Goal: Task Accomplishment & Management: Use online tool/utility

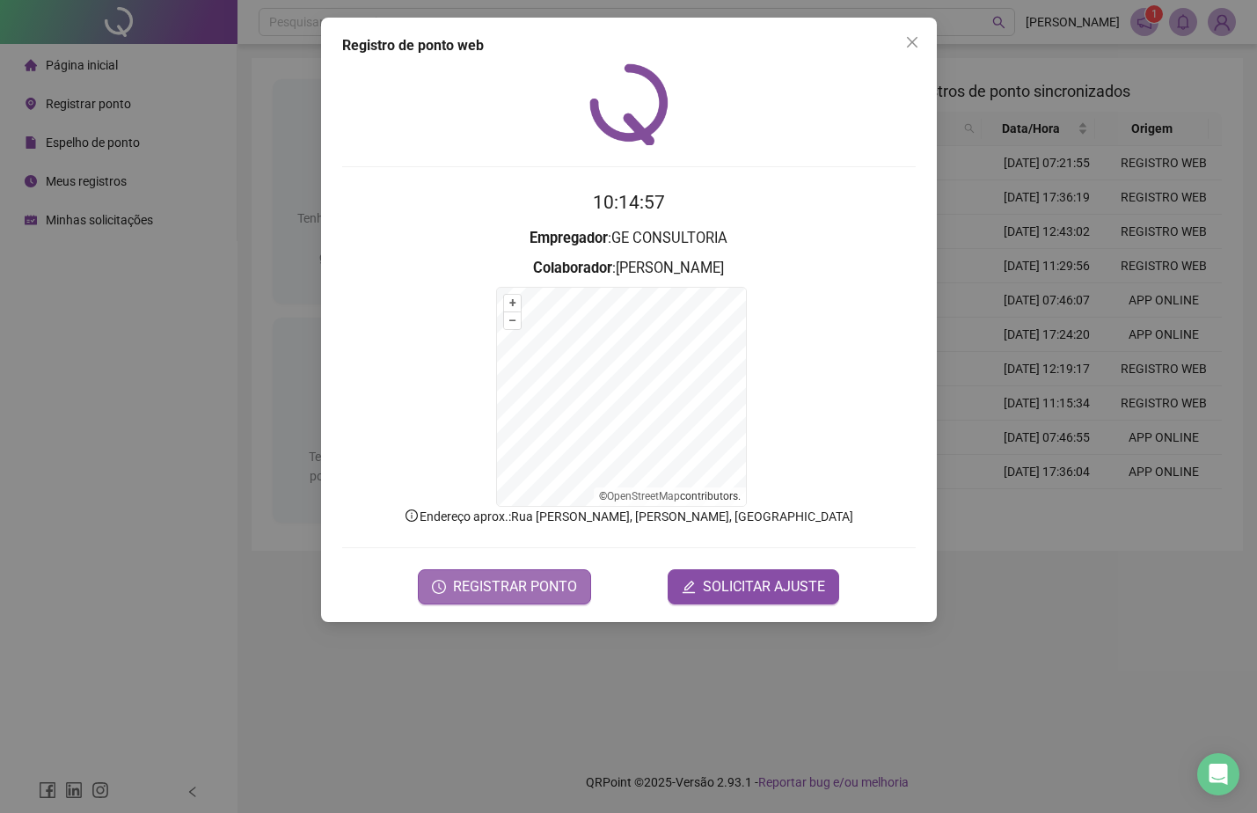
click at [473, 590] on span "REGISTRAR PONTO" at bounding box center [515, 586] width 124 height 21
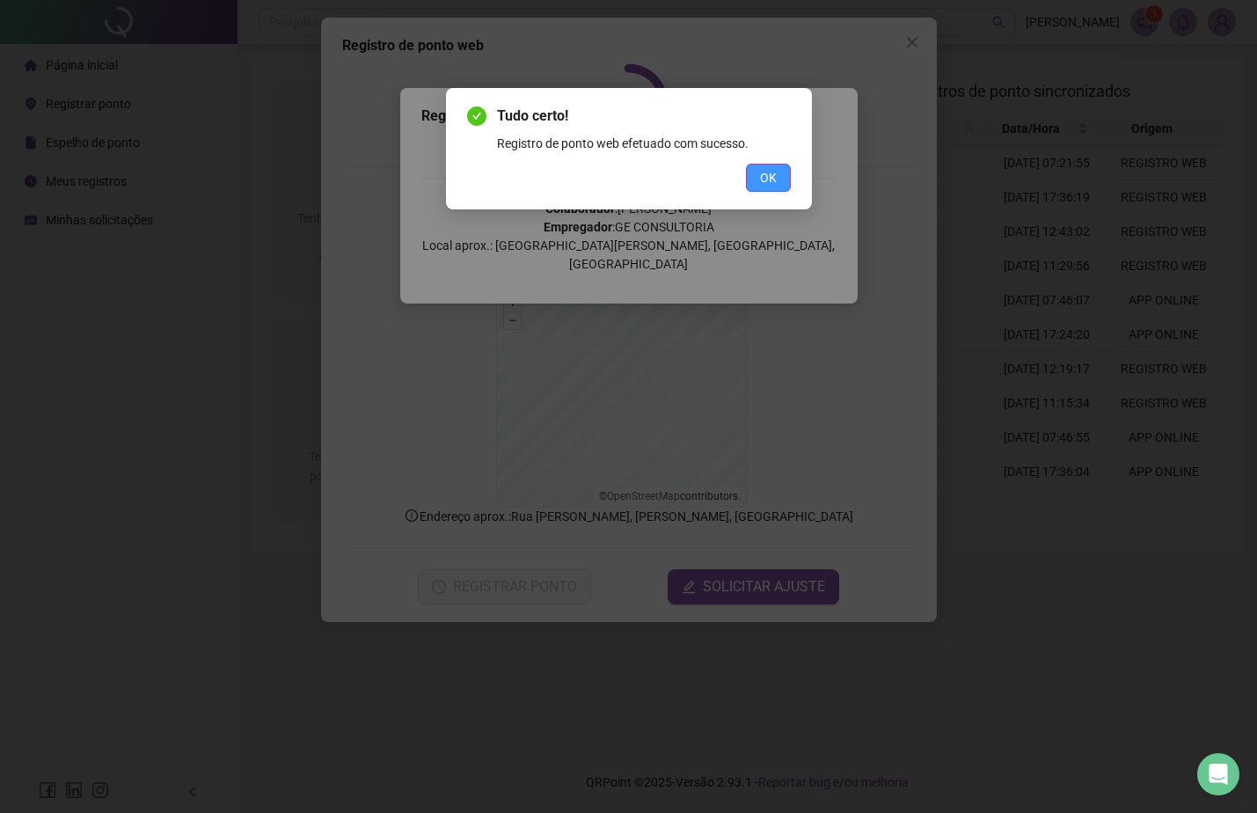
click at [787, 172] on button "OK" at bounding box center [768, 178] width 45 height 28
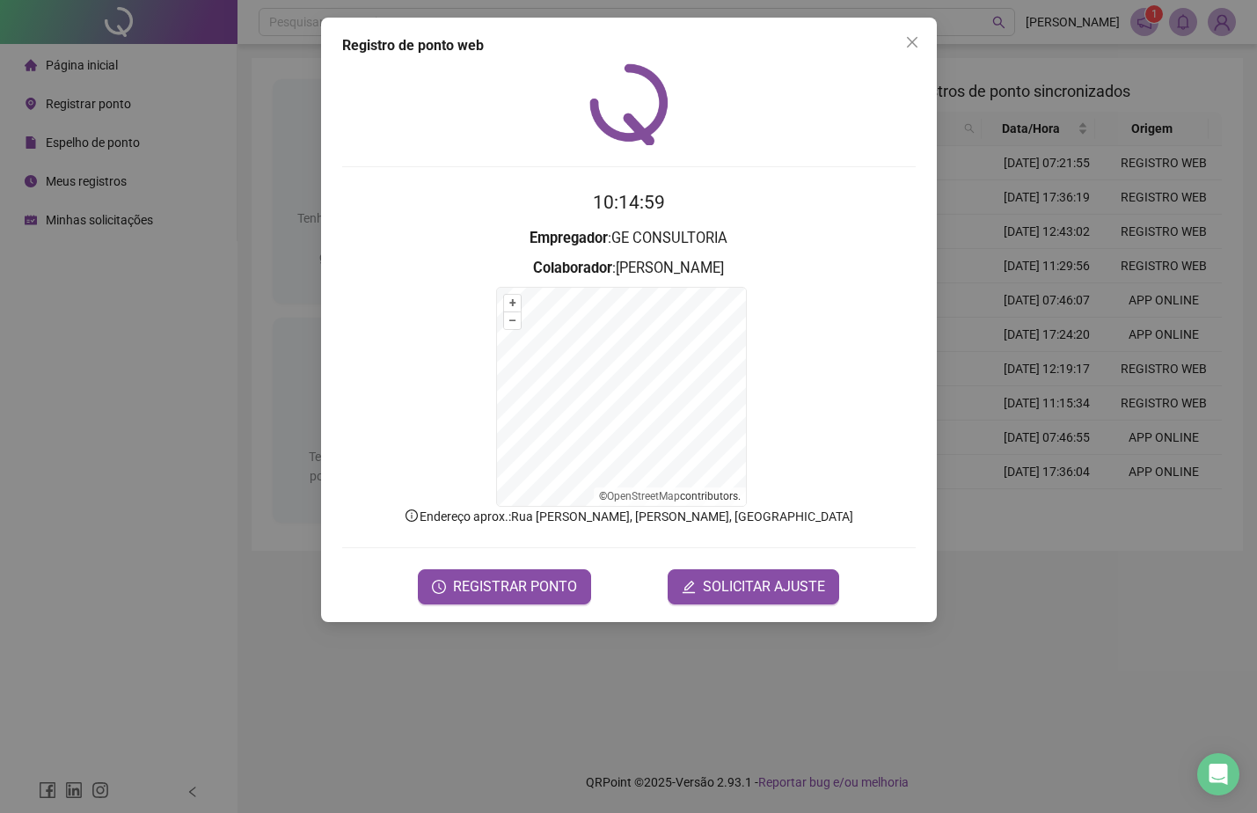
click at [832, 219] on form "10:14:59 Empregador : GE CONSULTORIA Colaborador : [PERSON_NAME] + – ⇧ › © Open…" at bounding box center [629, 395] width 574 height 415
click at [907, 41] on icon "close" at bounding box center [912, 42] width 14 height 14
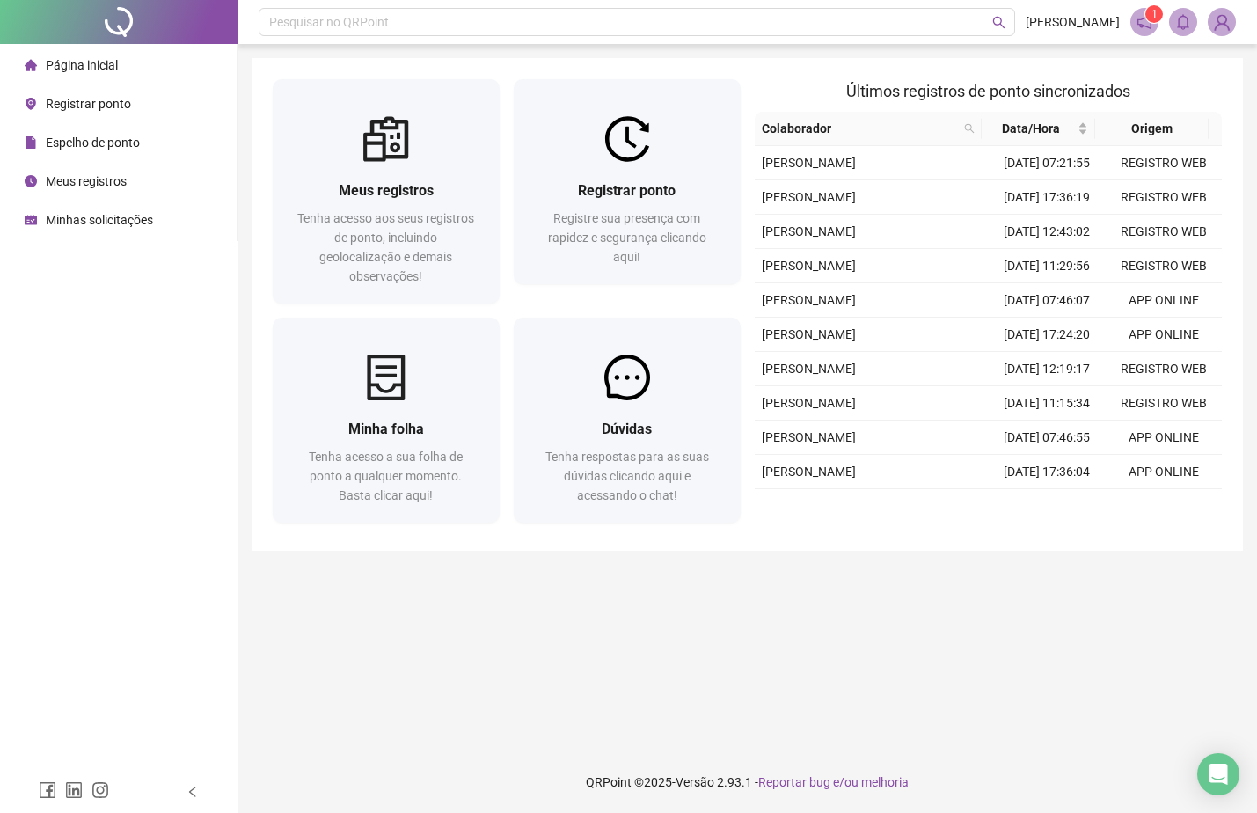
click at [662, 664] on main "Meus registros Tenha acesso aos seus registros de ponto, incluindo geolocalizaç…" at bounding box center [748, 397] width 992 height 679
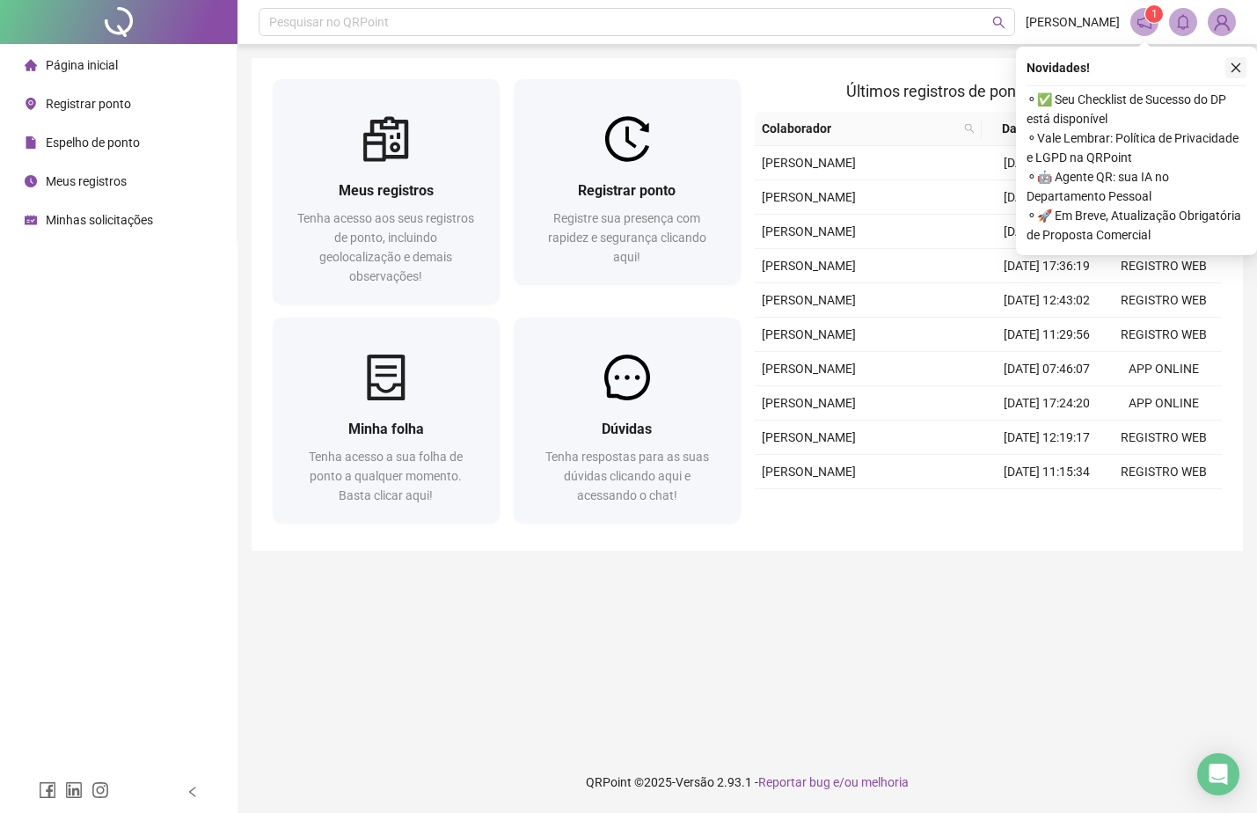
click at [1245, 65] on button "button" at bounding box center [1236, 67] width 21 height 21
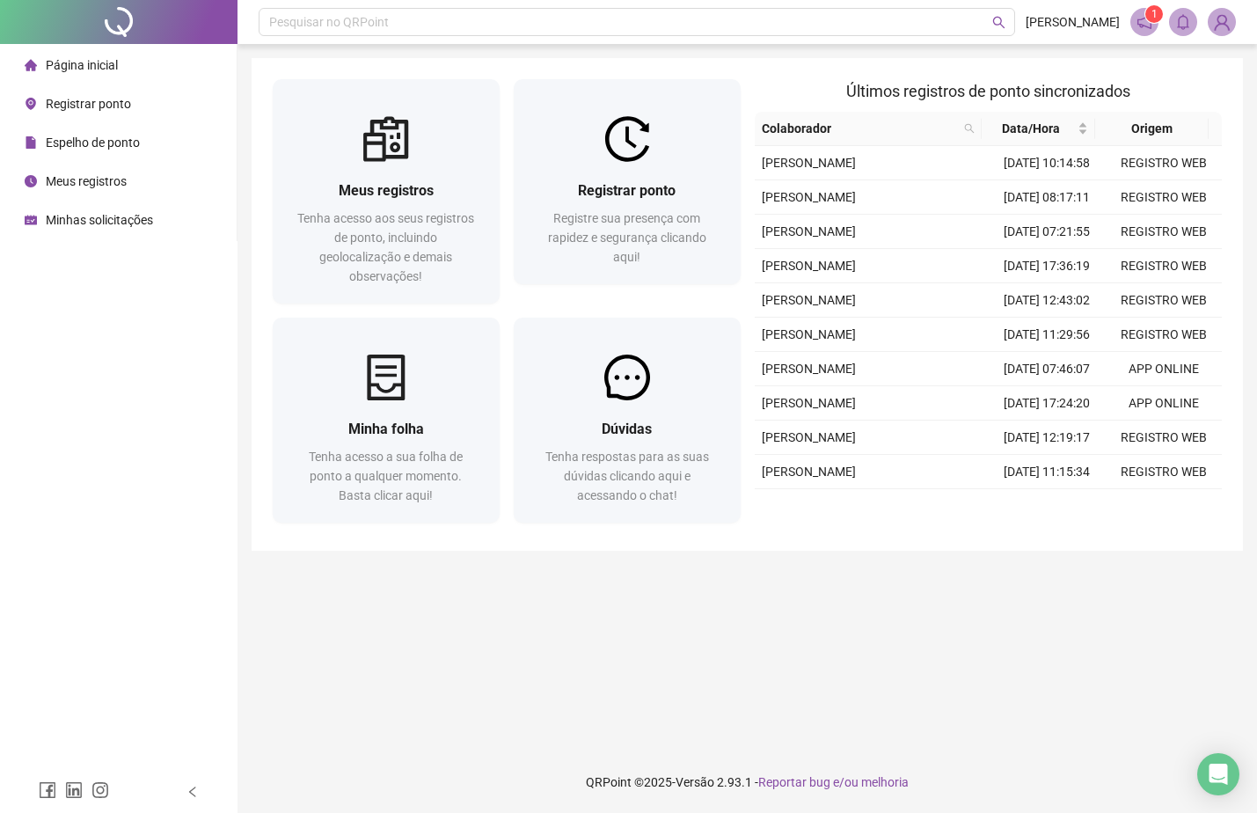
click at [90, 102] on span "Registrar ponto" at bounding box center [88, 104] width 85 height 14
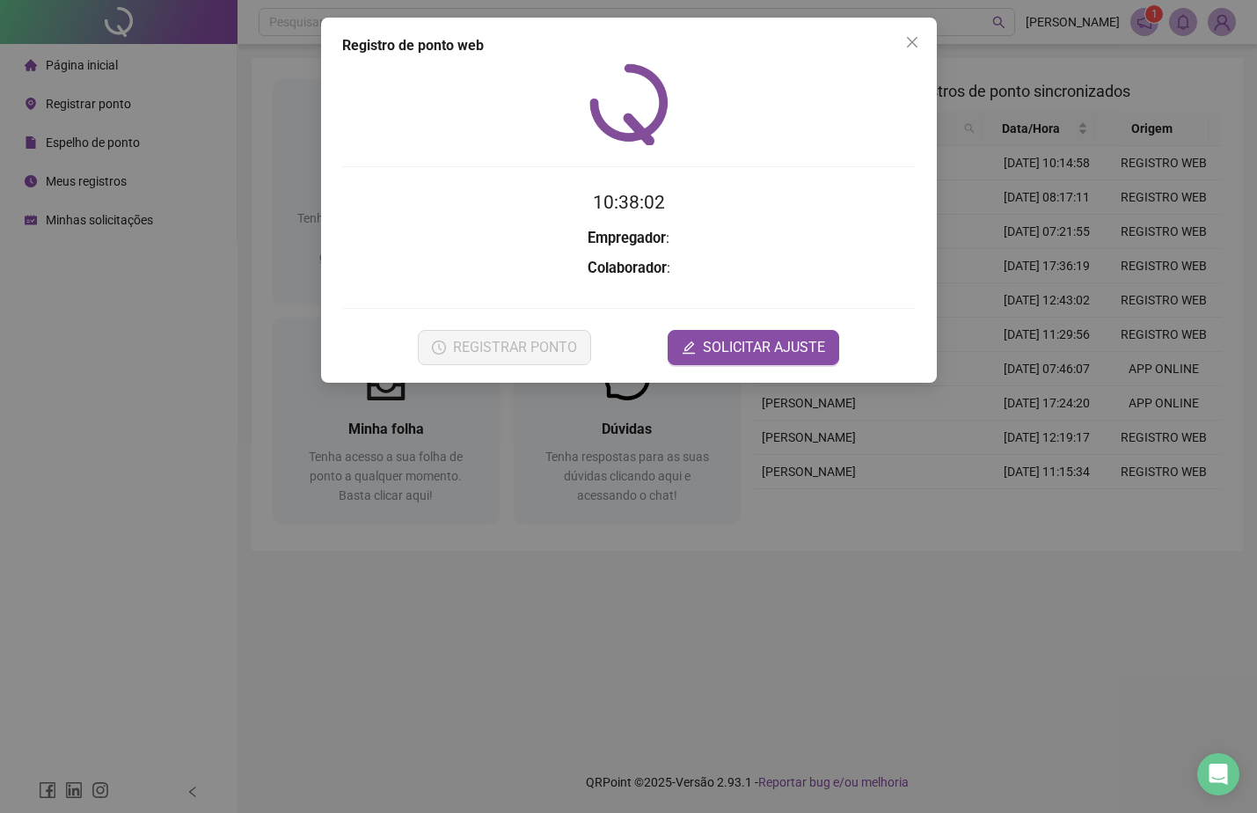
click at [142, 438] on div "Registro de ponto web 10:38:02 Empregador : Colaborador : REGISTRAR PONTO SOLIC…" at bounding box center [628, 406] width 1257 height 813
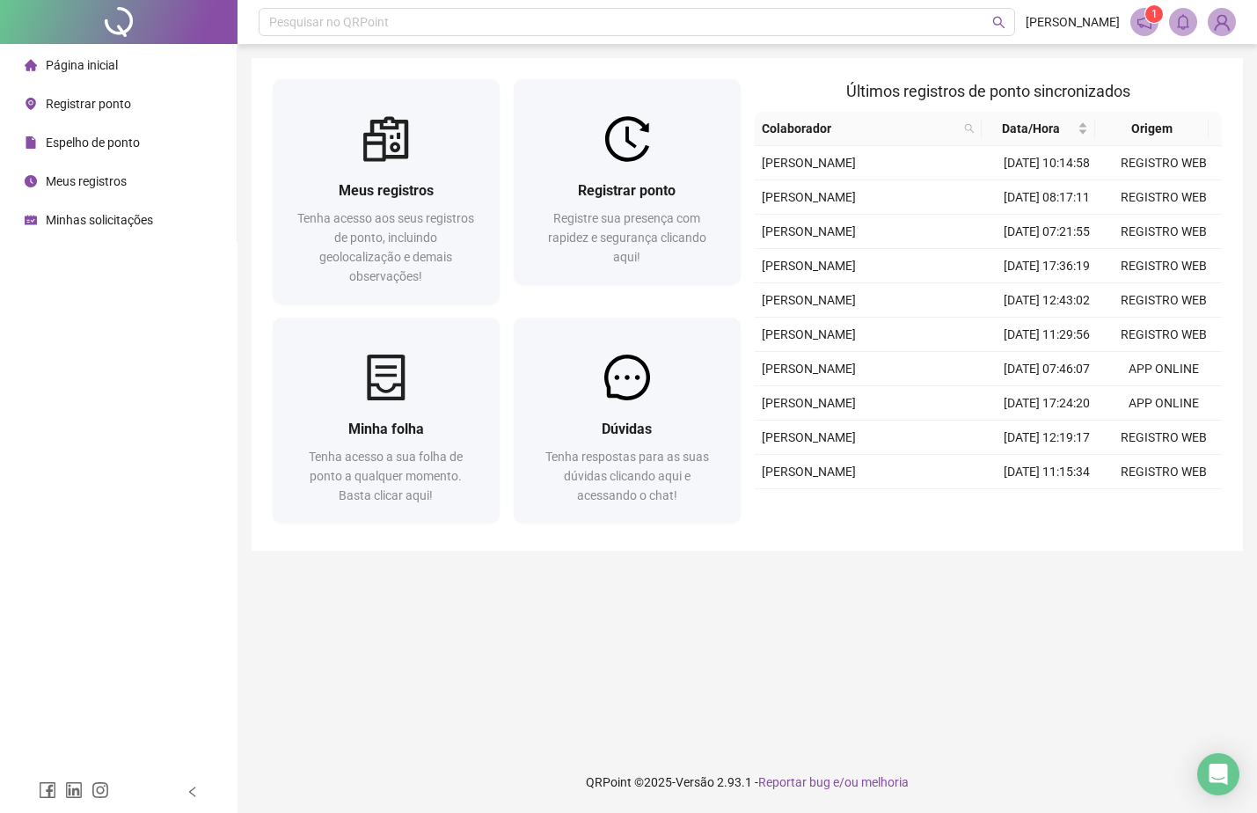
click at [102, 146] on span "Espelho de ponto" at bounding box center [93, 143] width 94 height 14
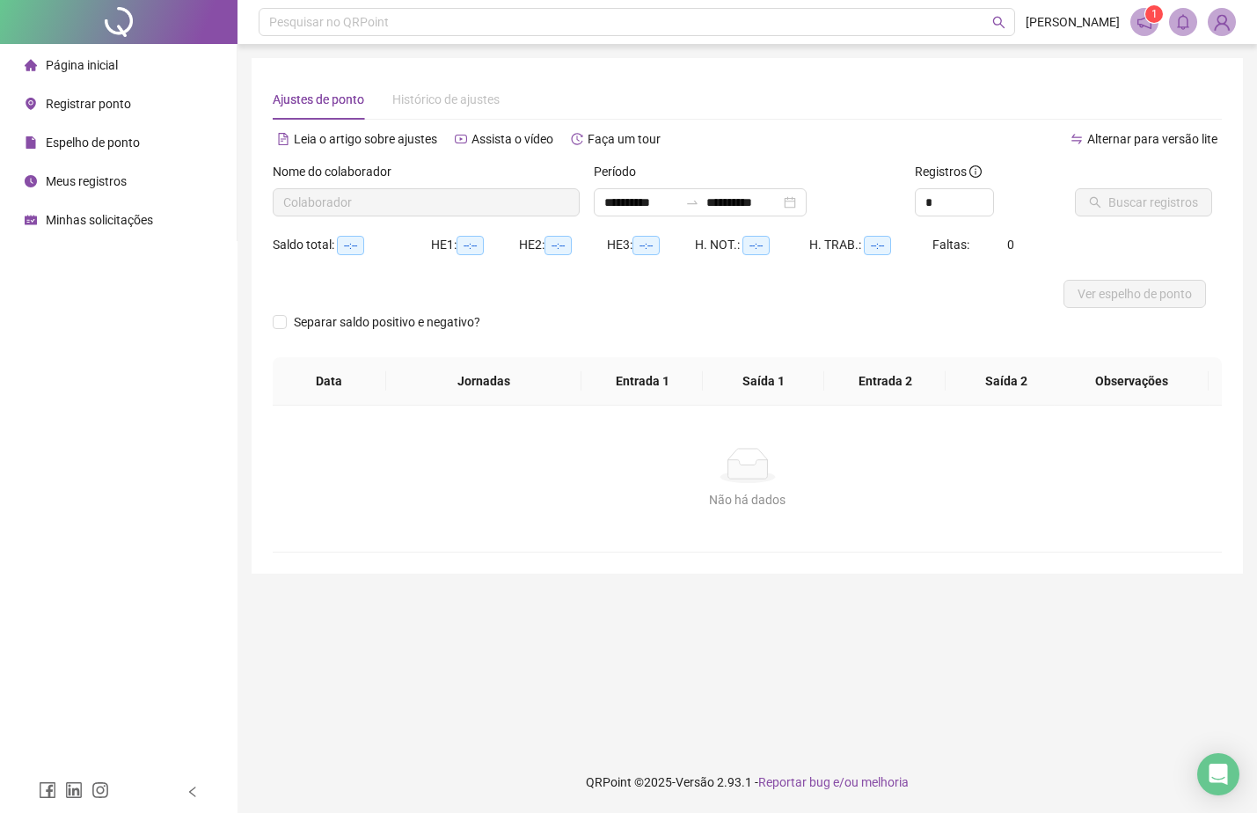
type input "**********"
click at [1125, 195] on span "Buscar registros" at bounding box center [1154, 202] width 90 height 19
